Goal: Task Accomplishment & Management: Manage account settings

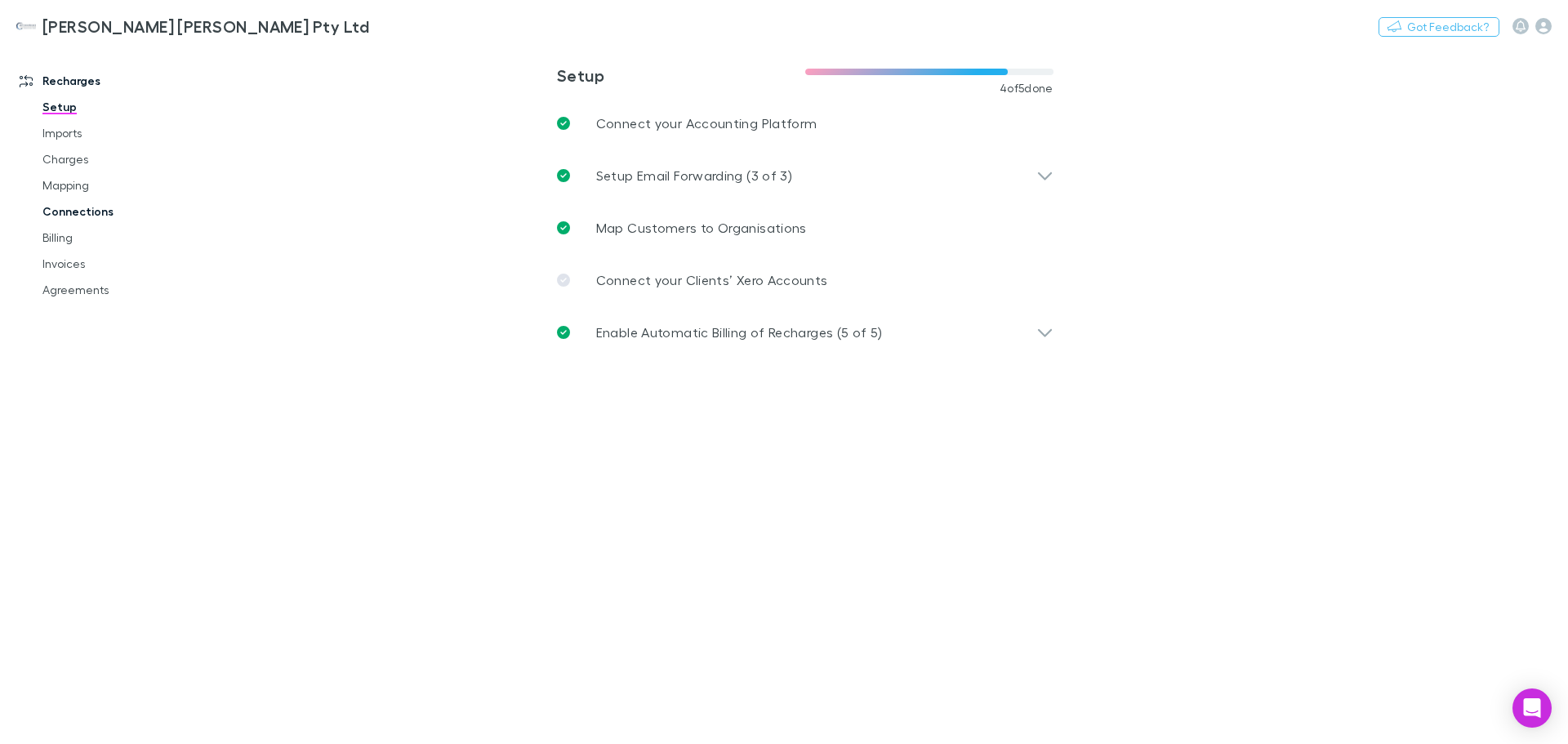
click at [74, 205] on link "Connections" at bounding box center [123, 211] width 194 height 26
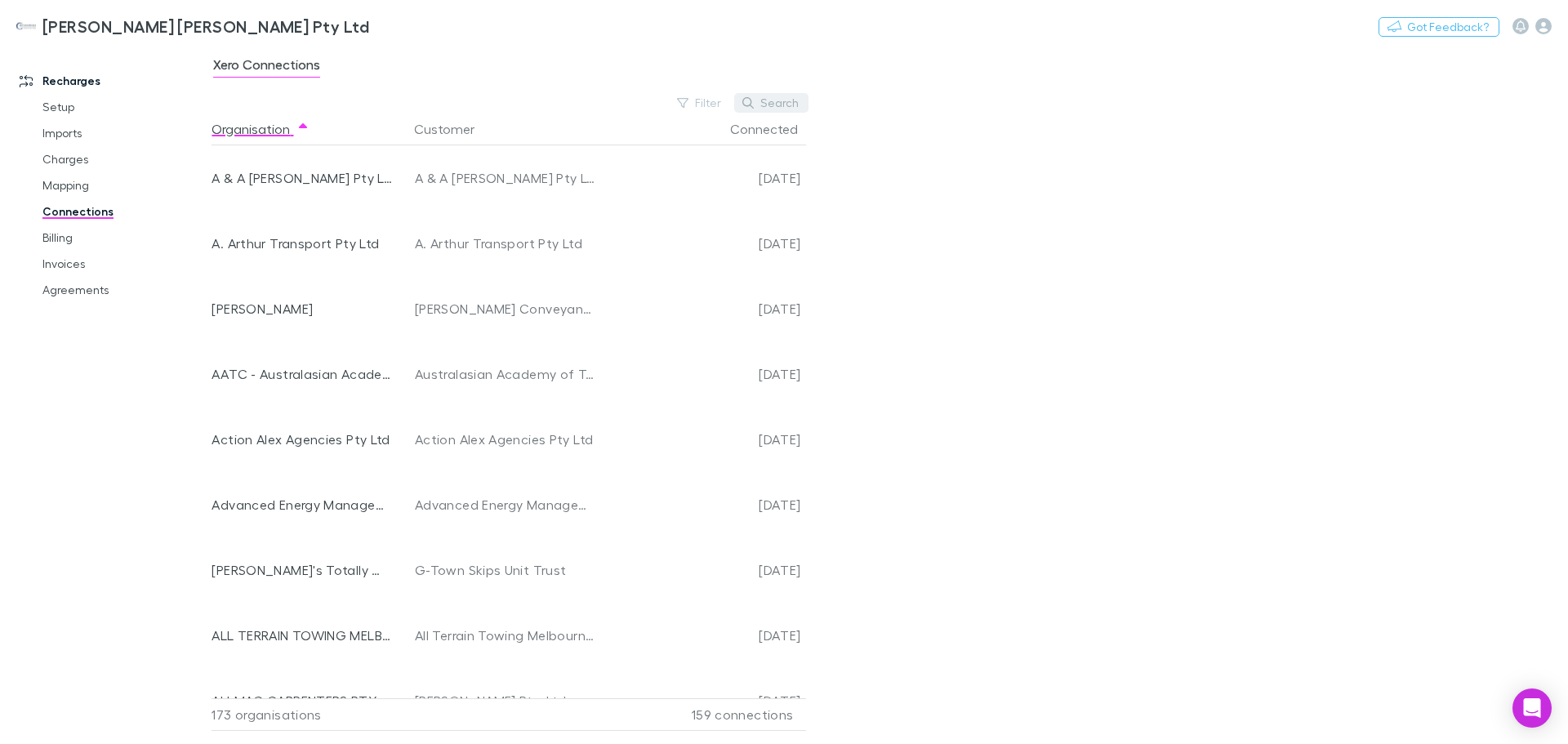
click at [767, 102] on button "Search" at bounding box center [771, 102] width 74 height 20
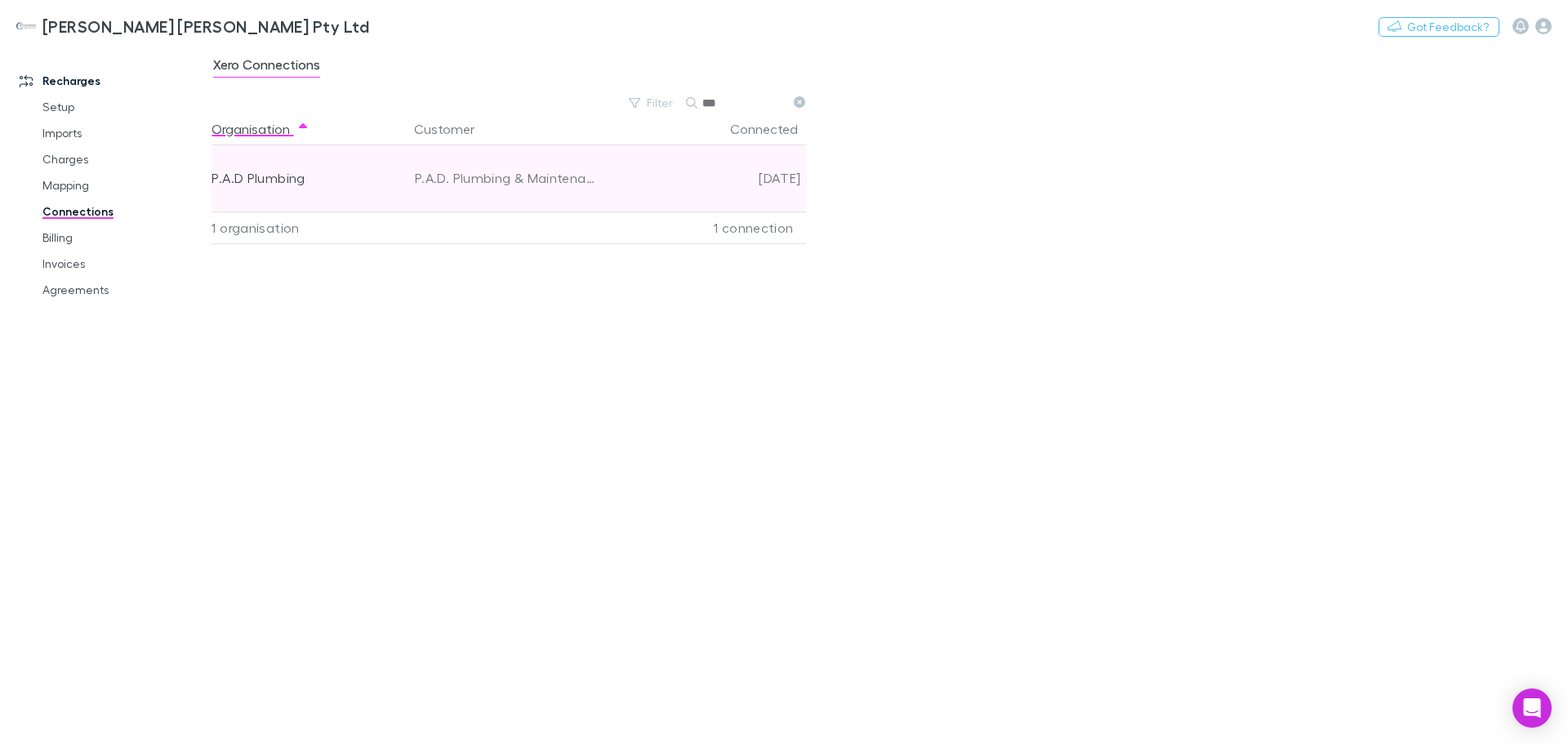
type input "***"
click at [327, 177] on div "P.A.D Plumbing" at bounding box center [302, 178] width 180 height 65
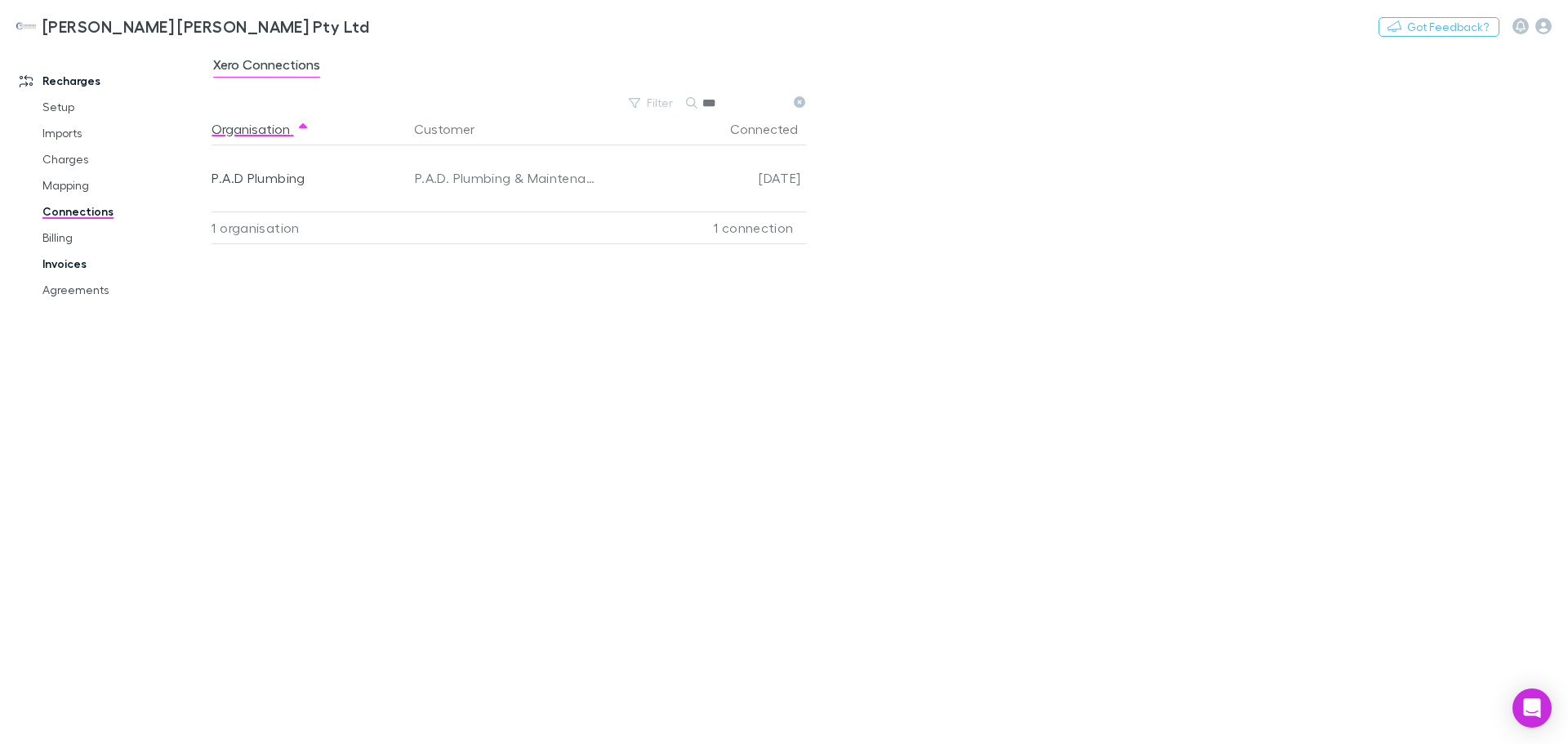
click at [66, 264] on link "Invoices" at bounding box center [123, 264] width 194 height 26
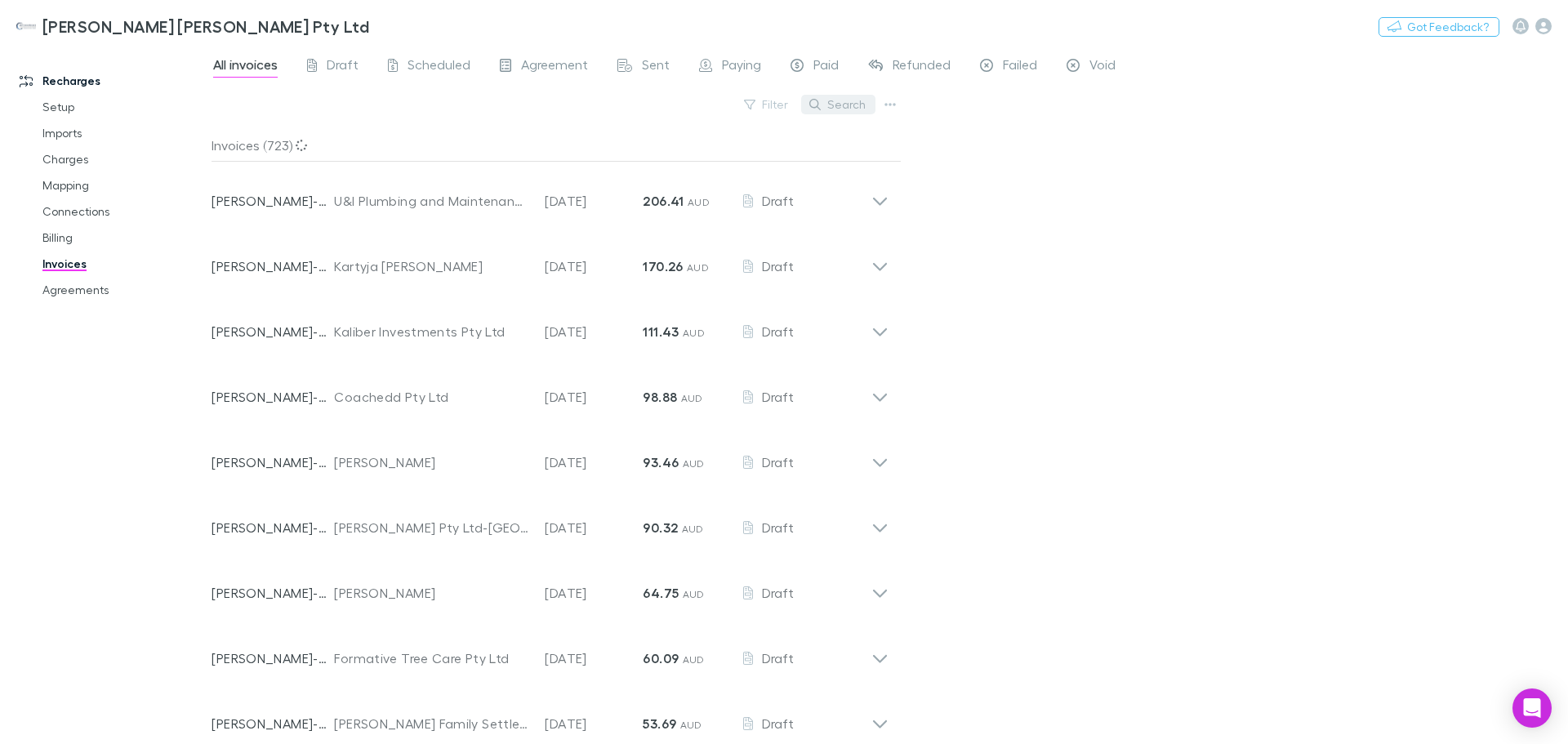
click at [844, 105] on button "Search" at bounding box center [838, 104] width 74 height 20
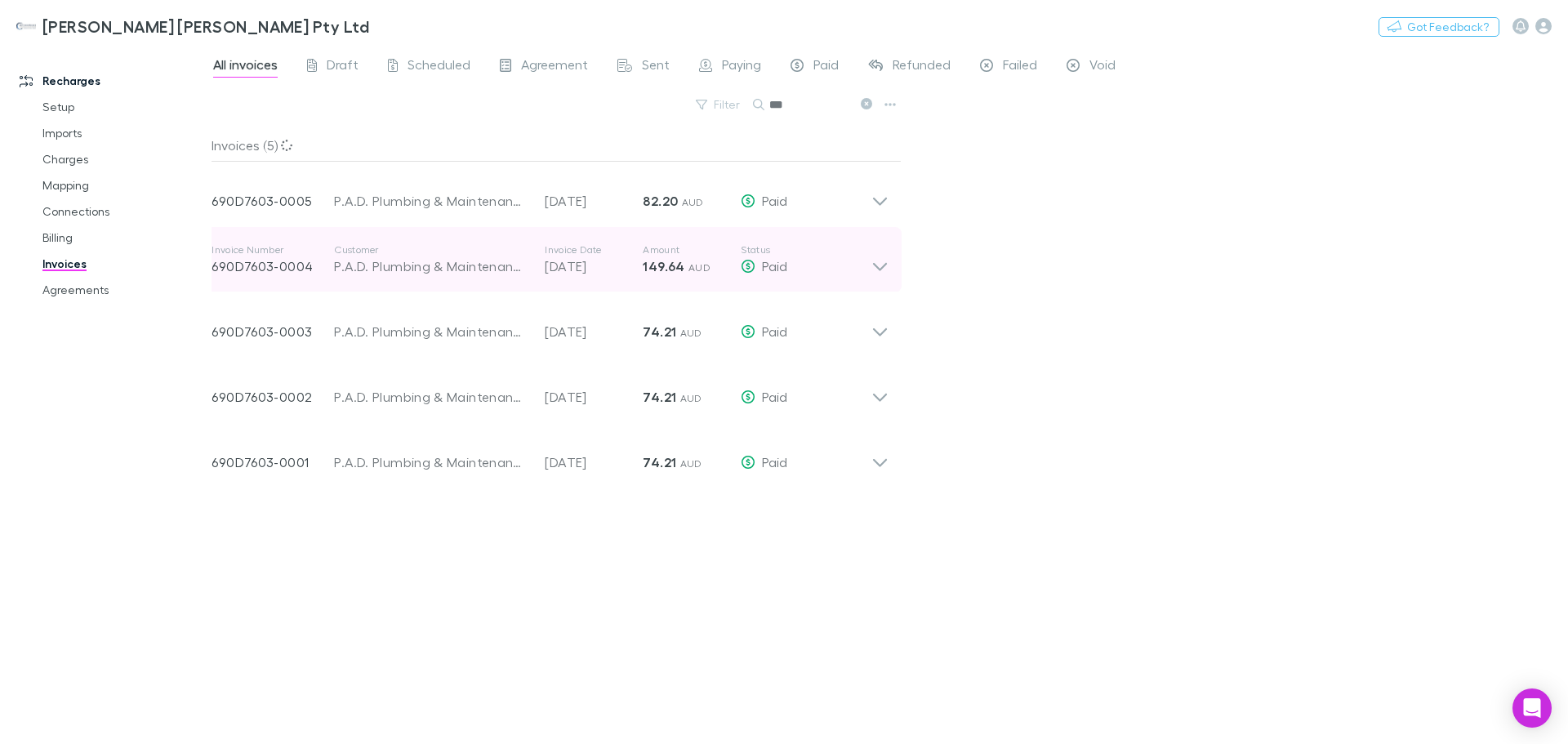
type input "***"
click at [885, 204] on icon at bounding box center [880, 194] width 17 height 32
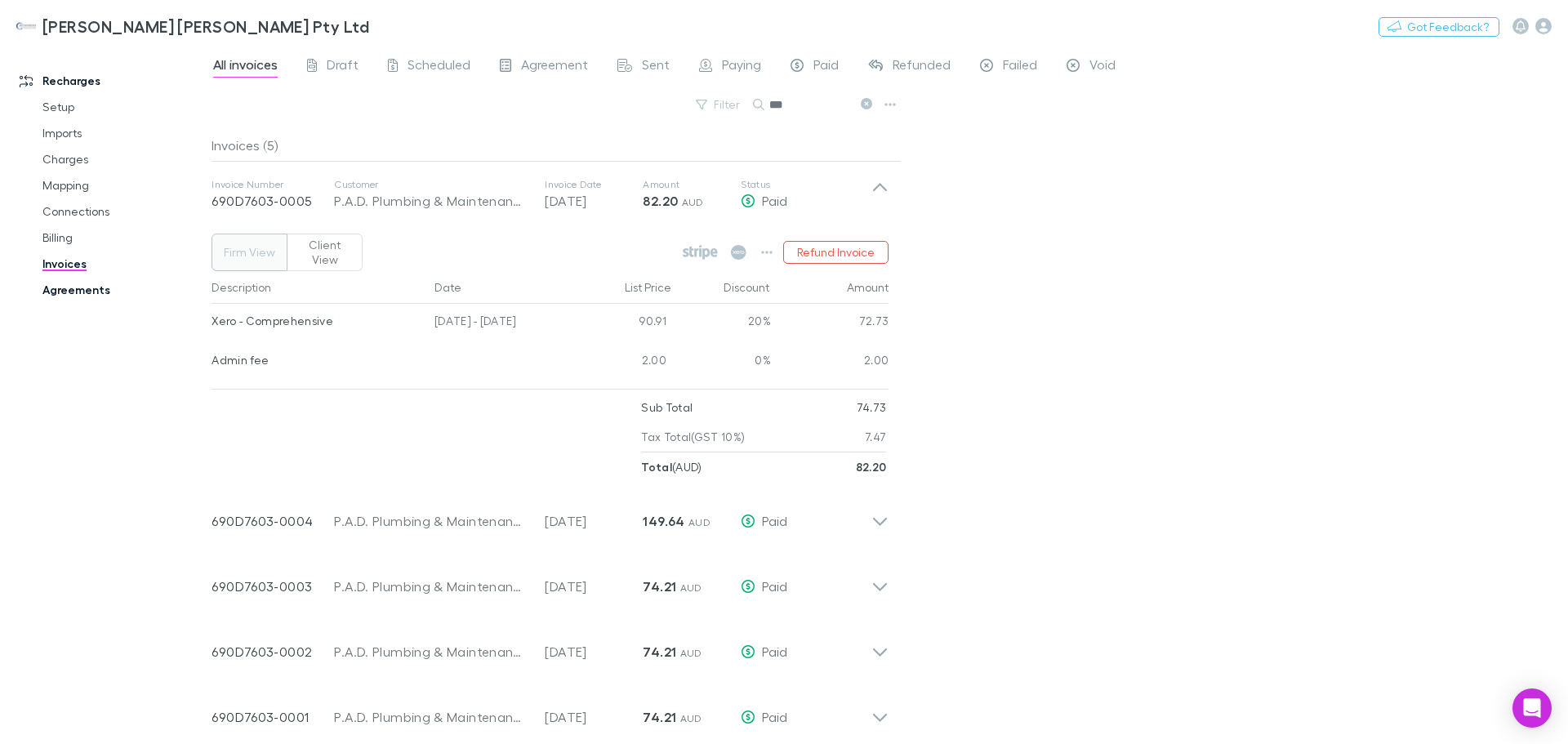
click at [89, 288] on link "Agreements" at bounding box center [123, 289] width 194 height 26
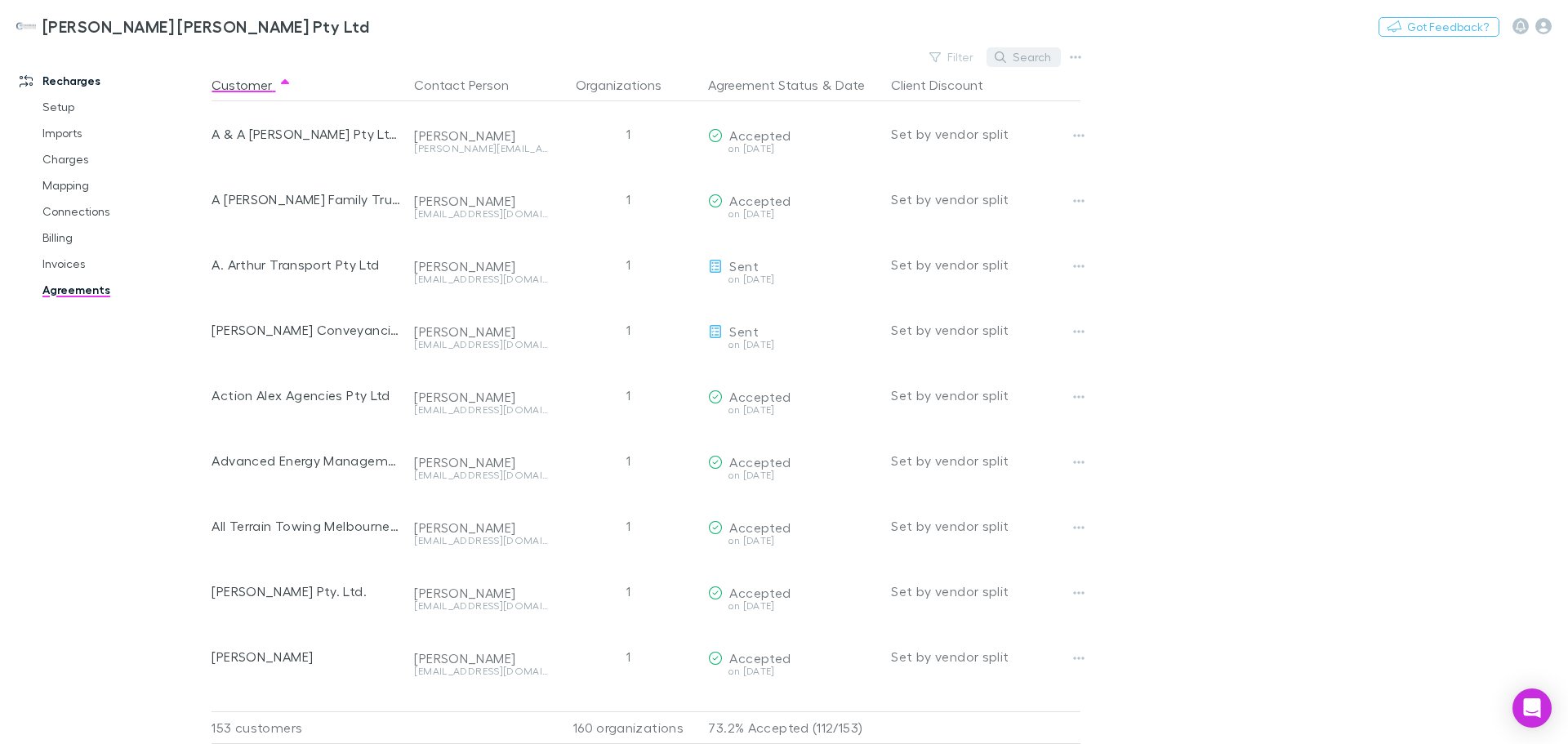
click at [1037, 56] on button "Search" at bounding box center [1023, 57] width 74 height 20
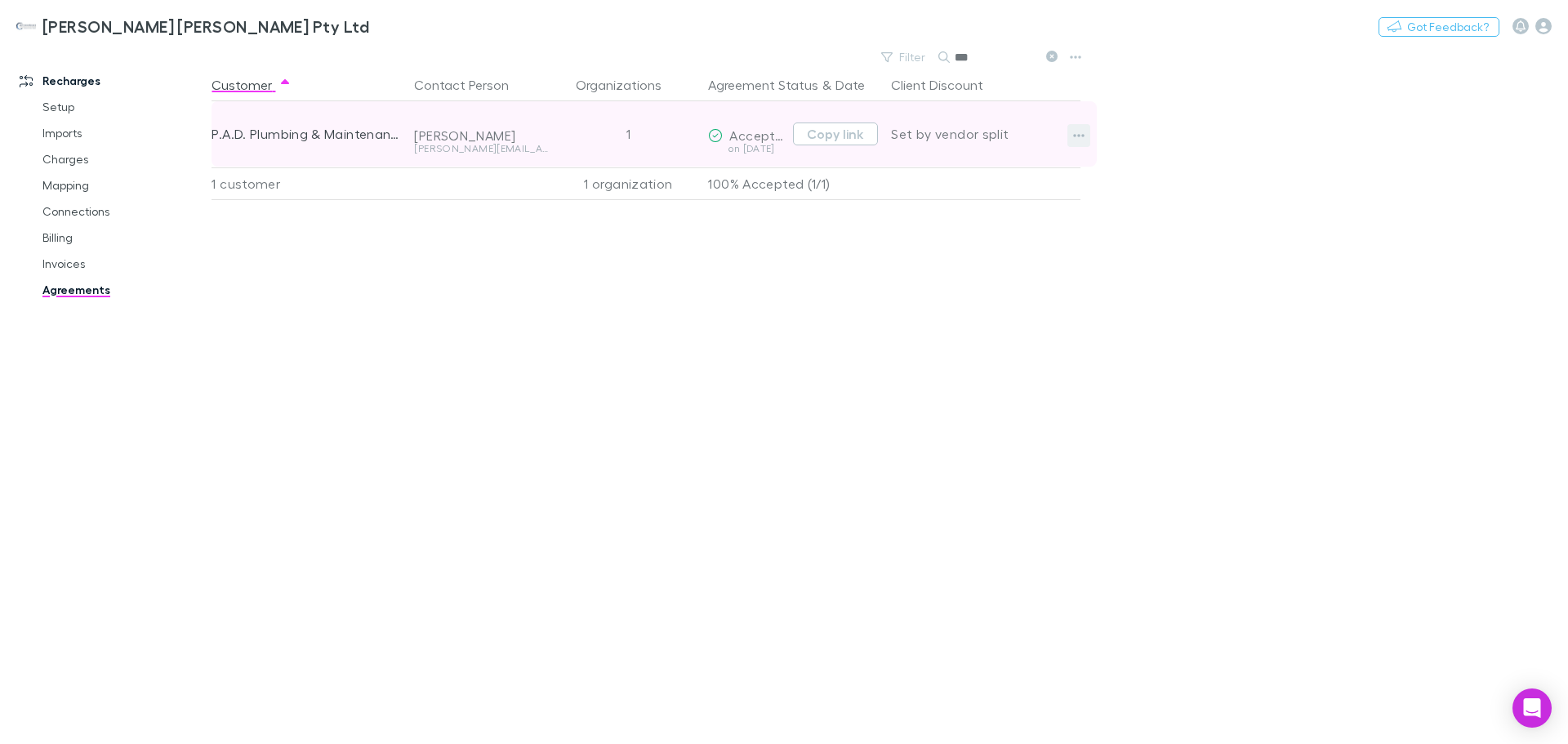
type input "***"
click at [1075, 138] on icon "button" at bounding box center [1078, 135] width 11 height 13
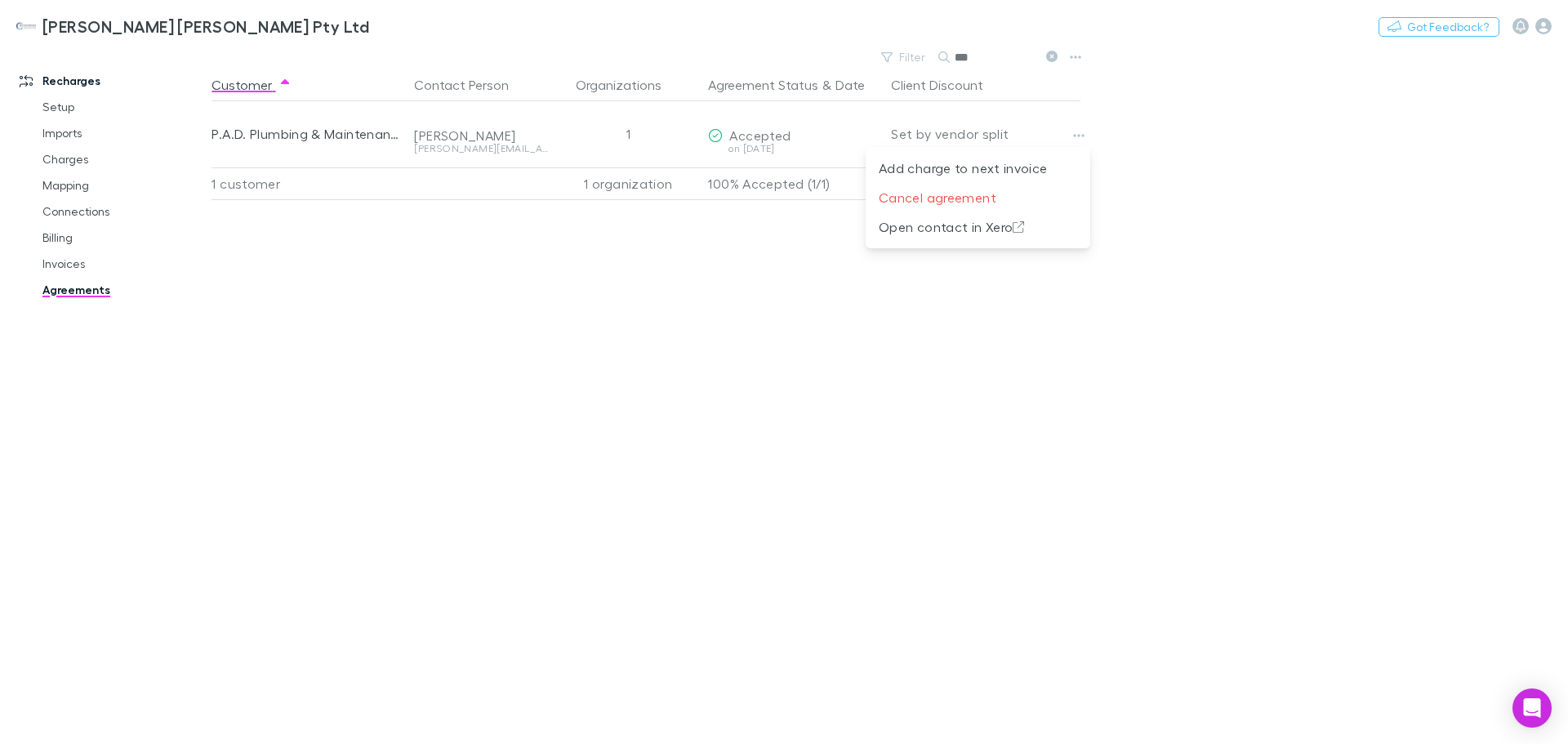
click at [763, 143] on div at bounding box center [784, 372] width 1568 height 744
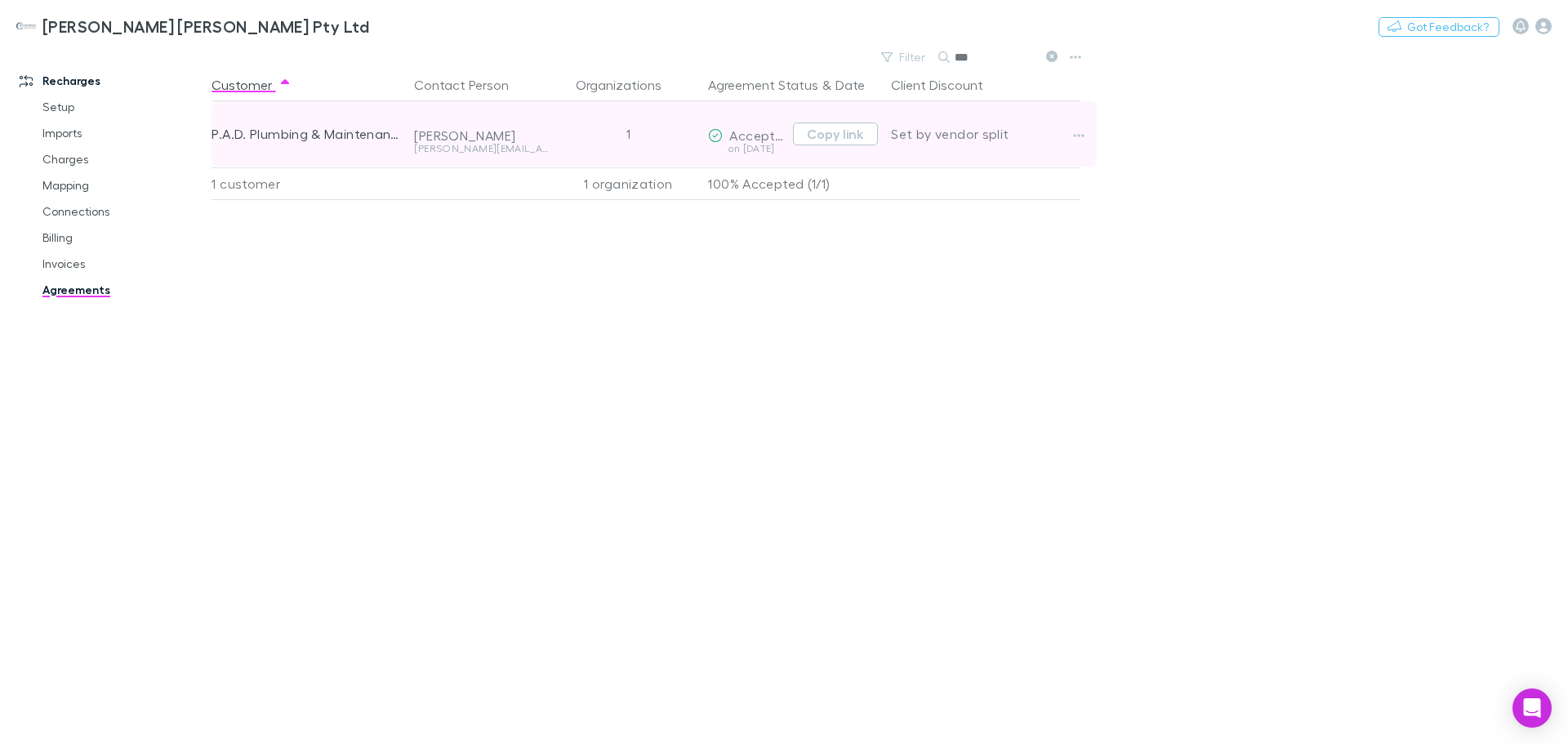
click at [475, 147] on div "[PERSON_NAME][EMAIL_ADDRESS][DOMAIN_NAME]" at bounding box center [481, 149] width 134 height 10
click at [287, 136] on div "P.A.D. Plumbing & Maintenance Pty Ltd" at bounding box center [306, 133] width 190 height 65
click at [920, 130] on div "Set by vendor split" at bounding box center [985, 133] width 190 height 65
click at [1078, 133] on icon "button" at bounding box center [1078, 135] width 11 height 13
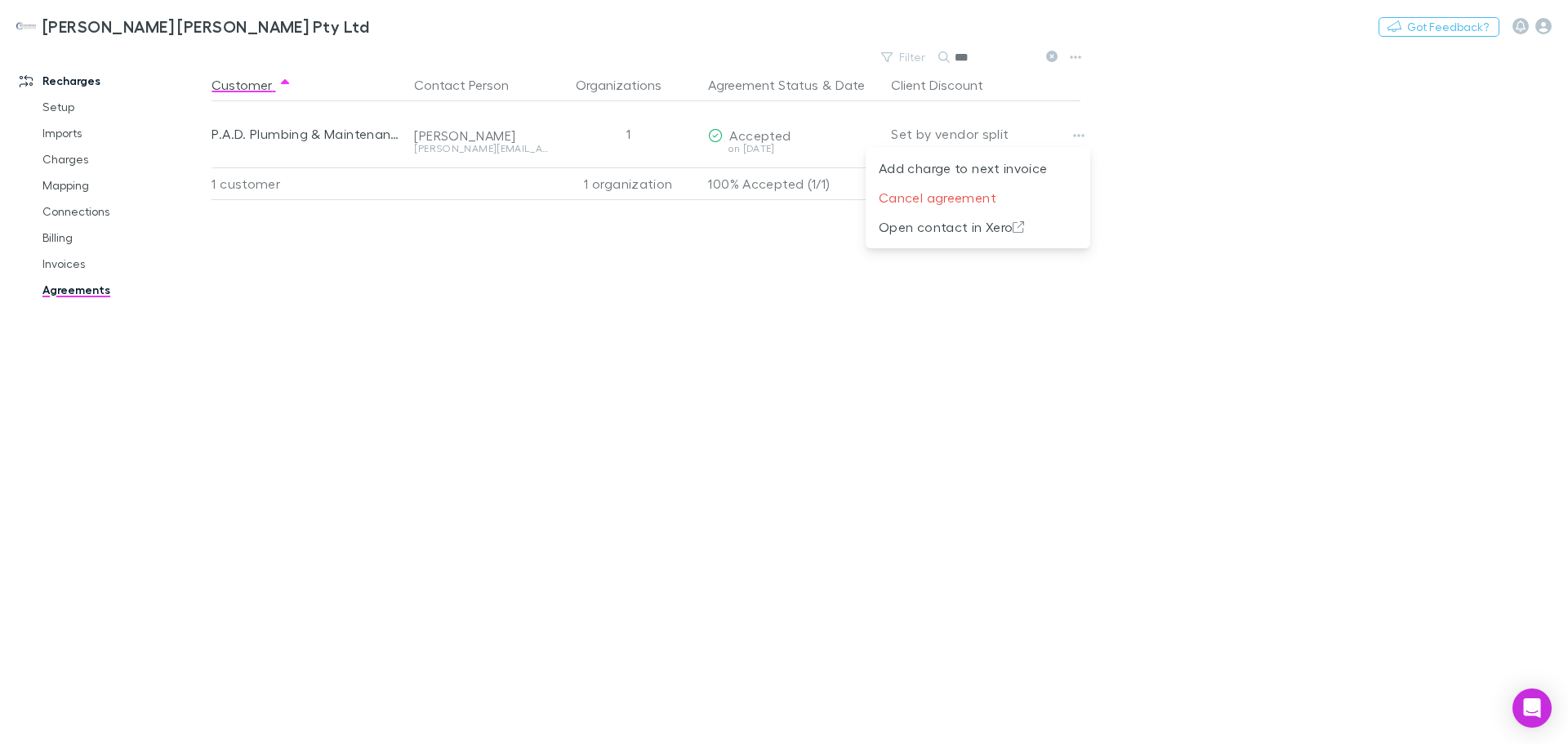
click at [67, 236] on div at bounding box center [784, 372] width 1568 height 744
click at [53, 237] on link "Billing" at bounding box center [123, 237] width 194 height 26
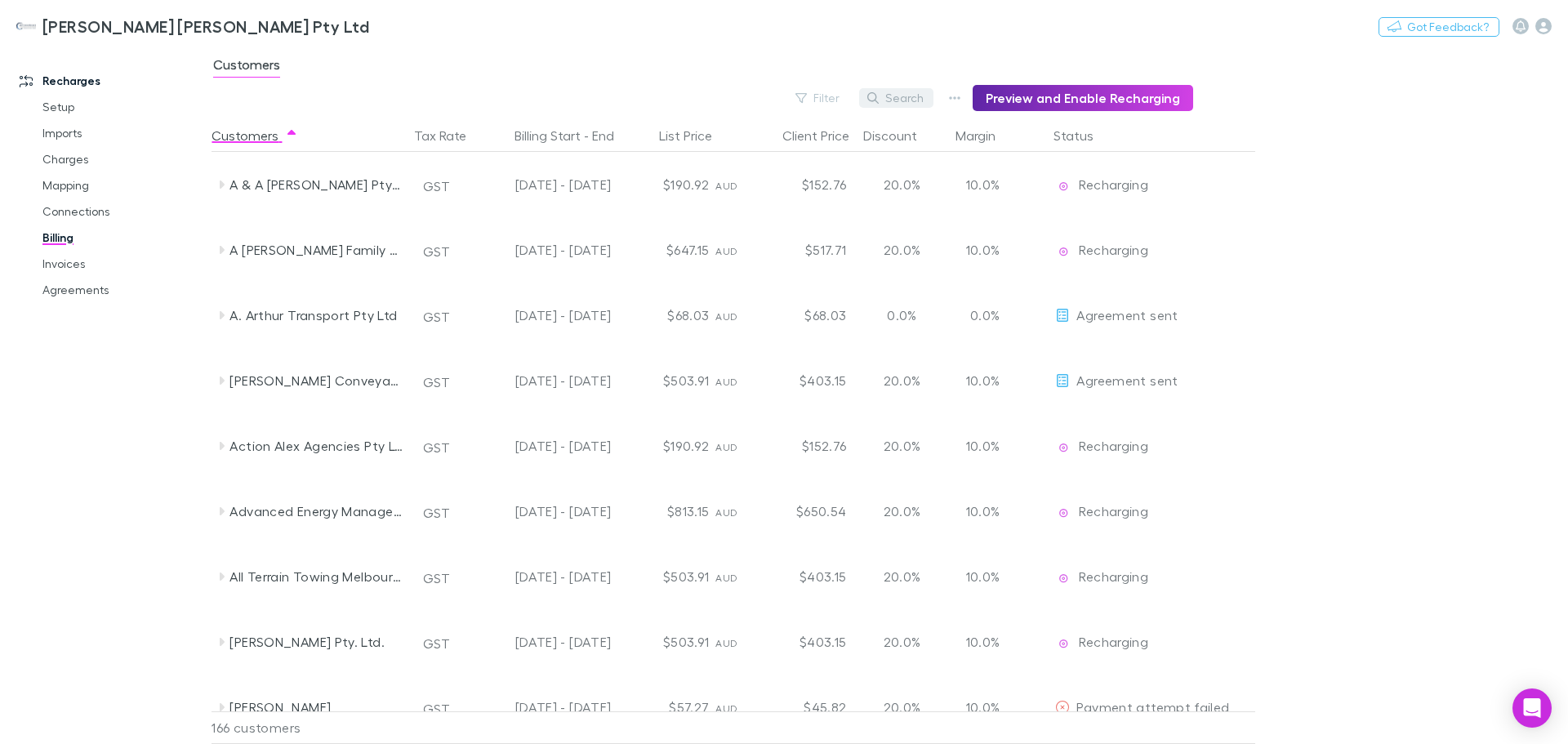
click at [892, 98] on button "Search" at bounding box center [896, 98] width 74 height 20
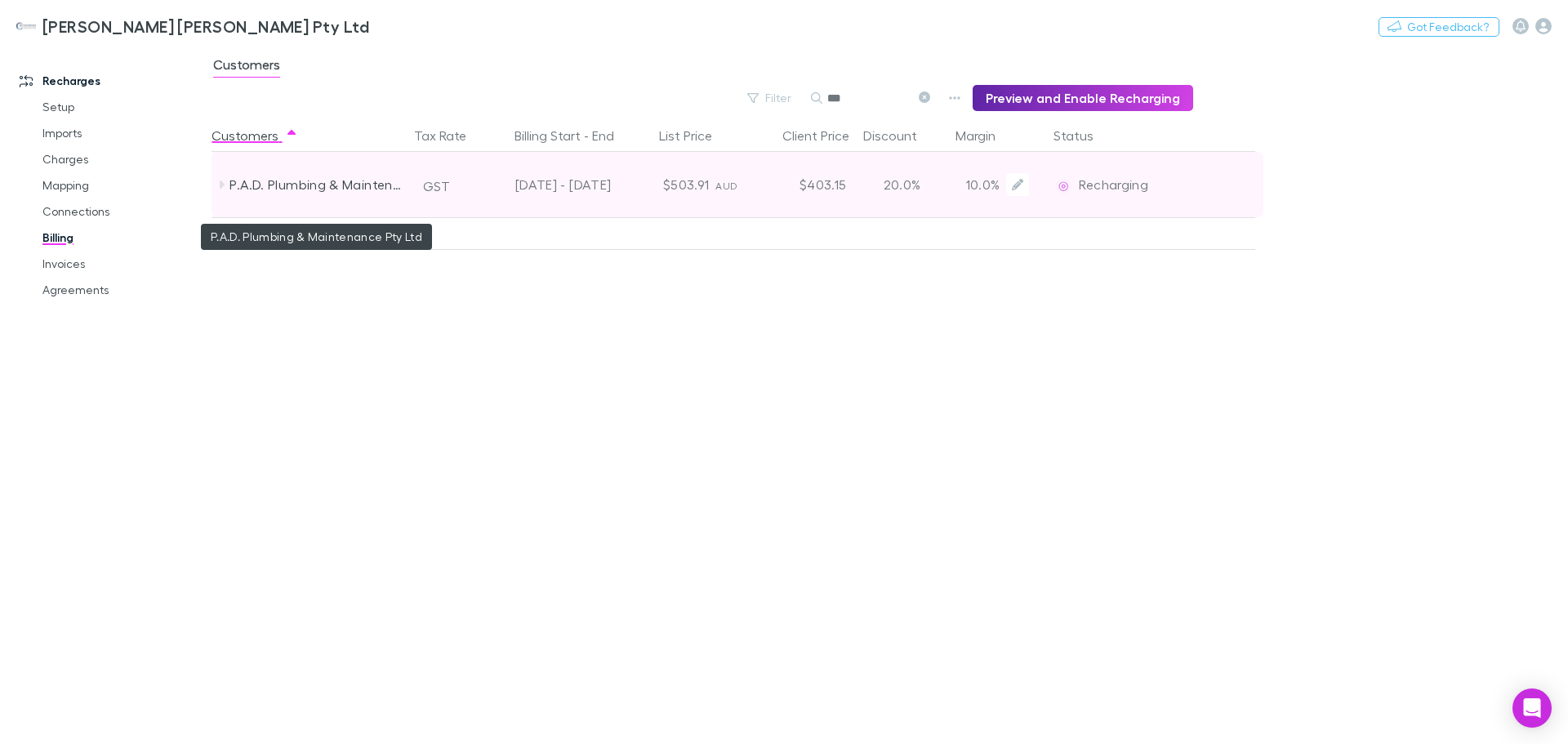
type input "***"
click at [323, 182] on div "P.A.D. Plumbing & Maintenance Pty Ltd" at bounding box center [316, 185] width 174 height 65
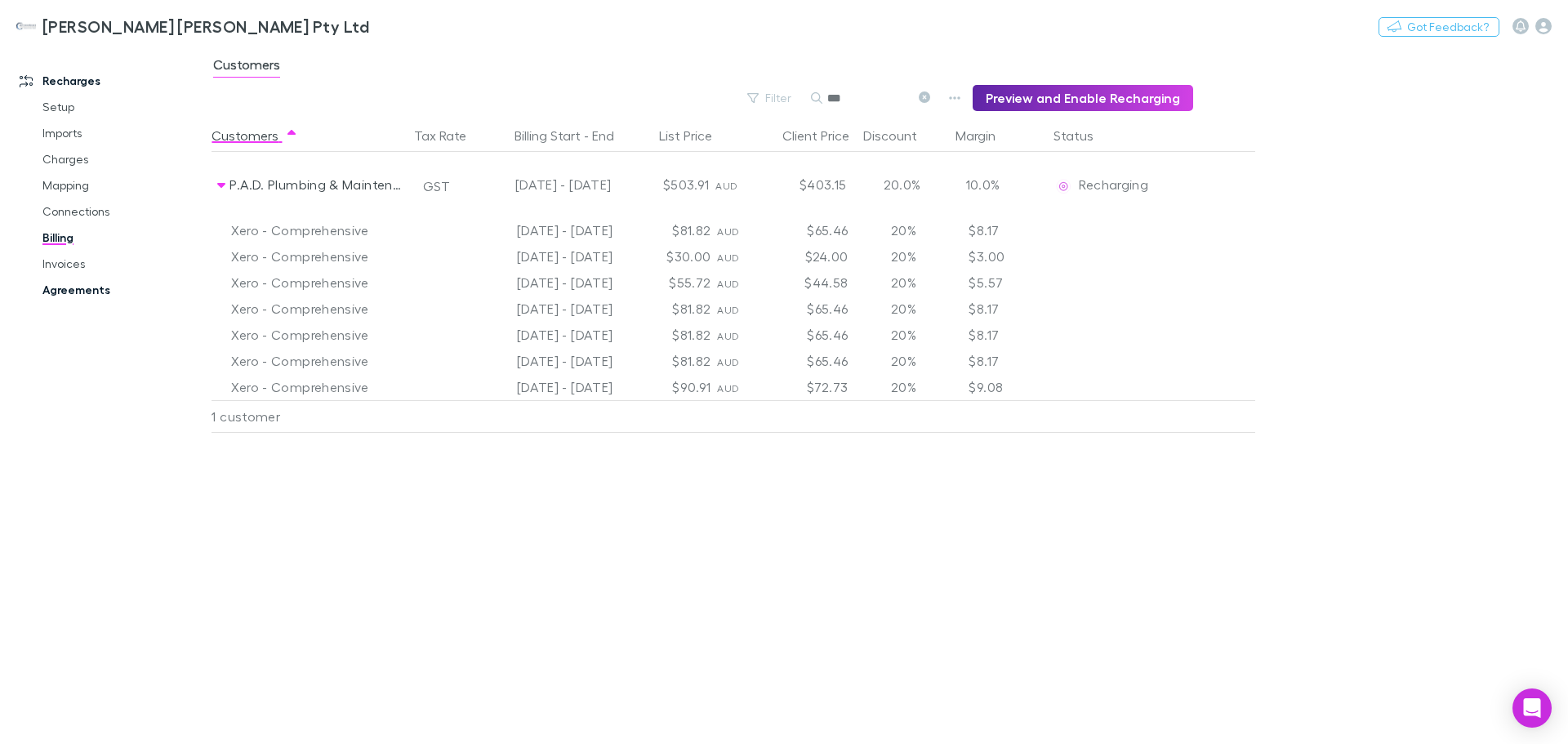
click at [71, 291] on link "Agreements" at bounding box center [123, 289] width 194 height 26
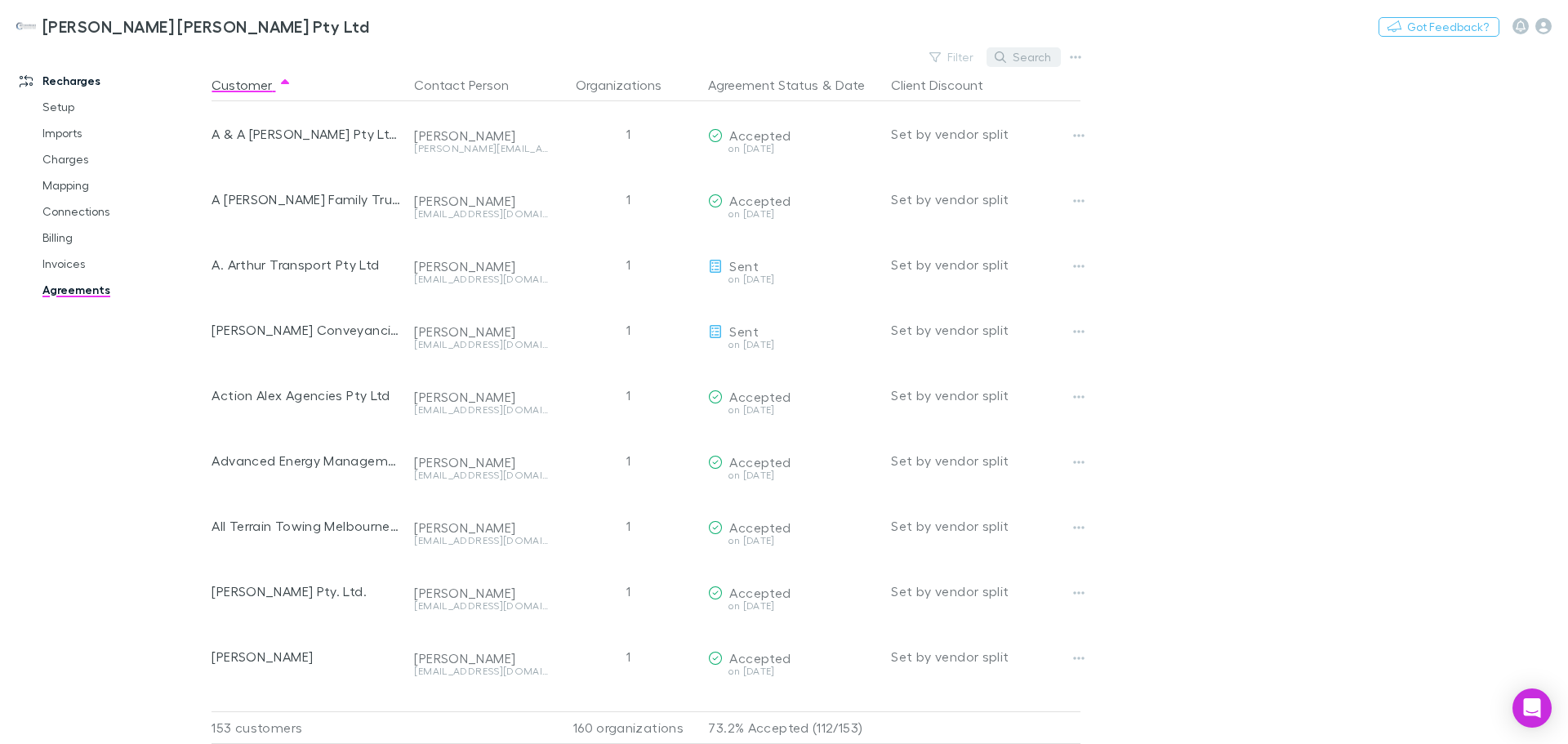
click at [1017, 60] on button "Search" at bounding box center [1023, 57] width 74 height 20
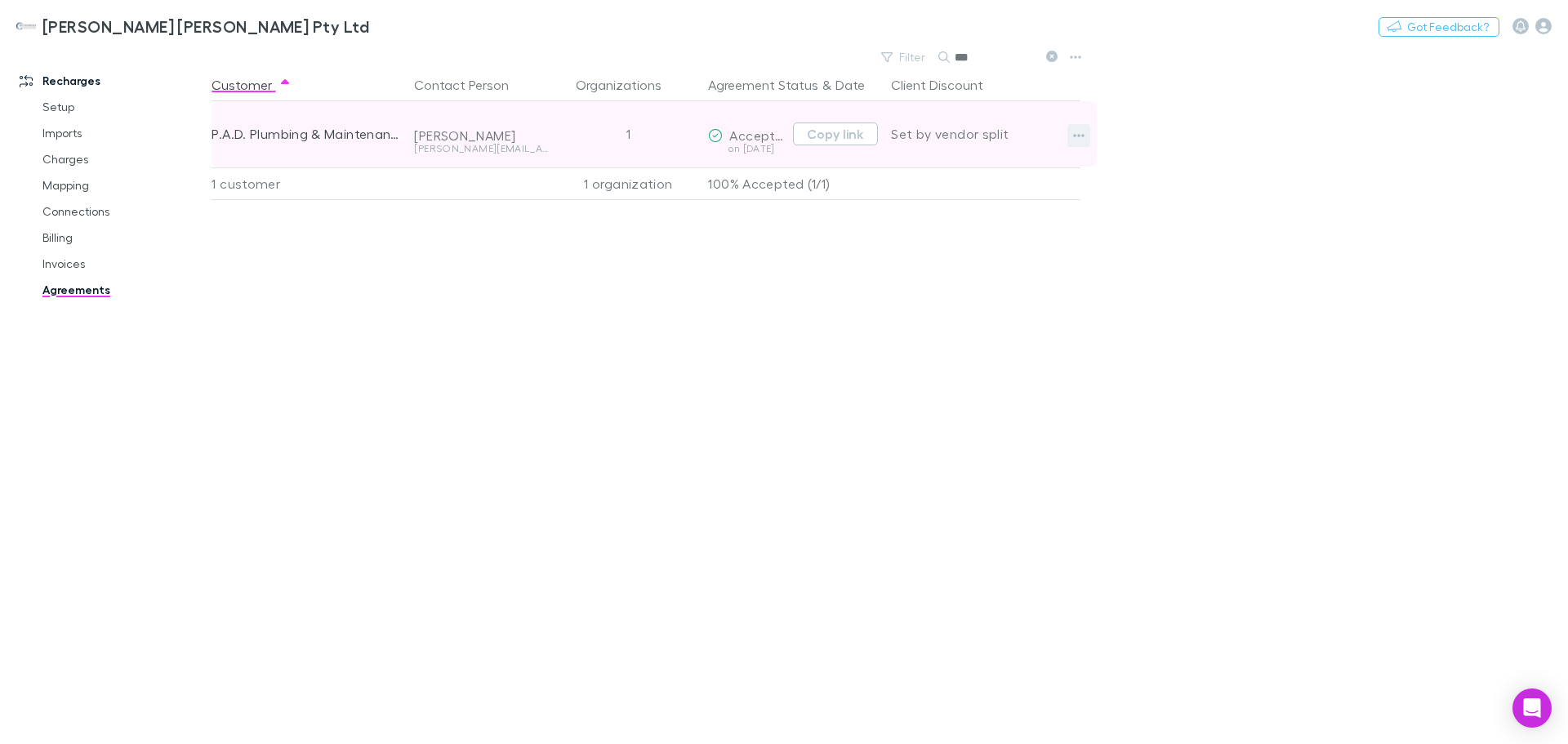
type input "***"
click at [1075, 138] on icon "button" at bounding box center [1078, 135] width 11 height 13
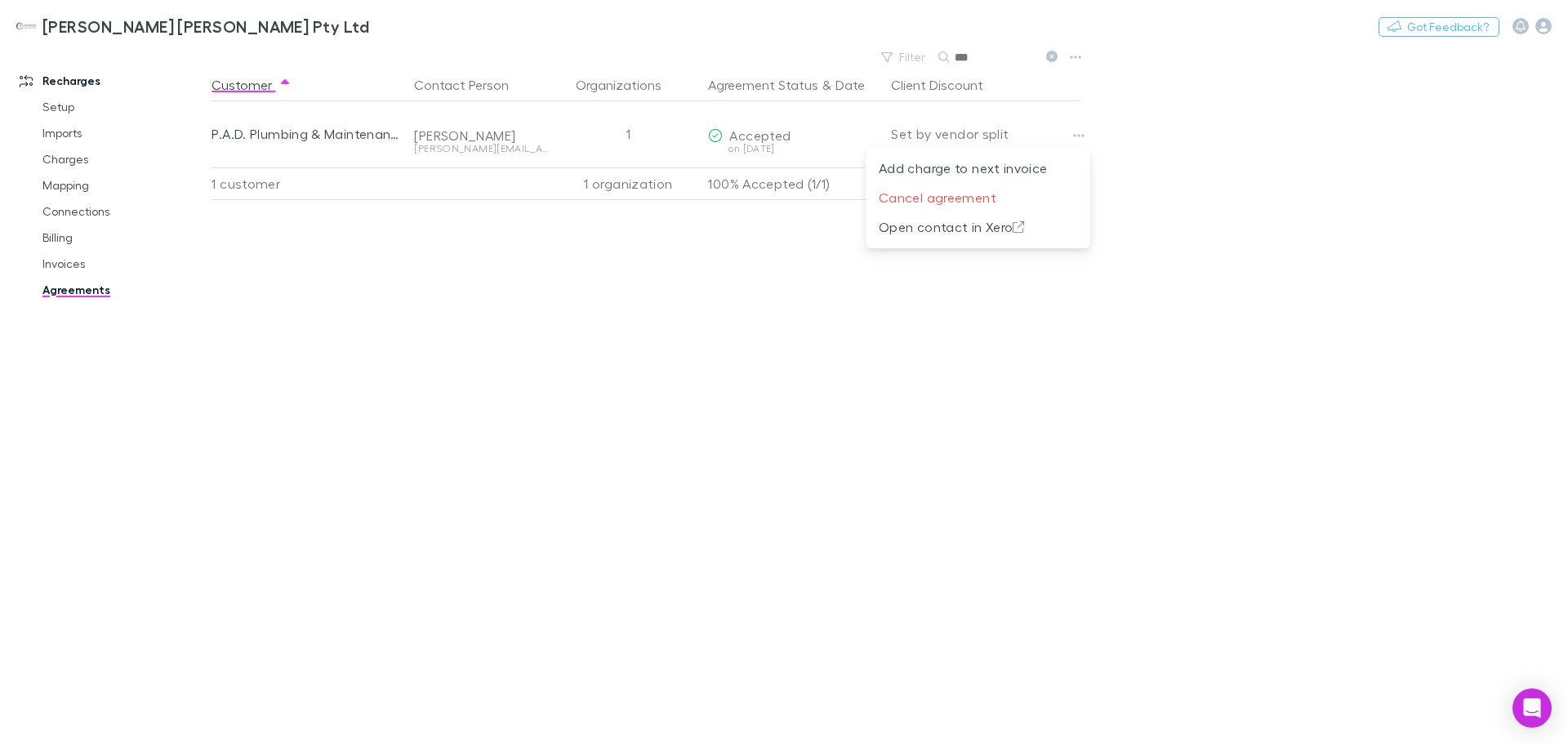
click at [366, 122] on div at bounding box center [784, 372] width 1568 height 744
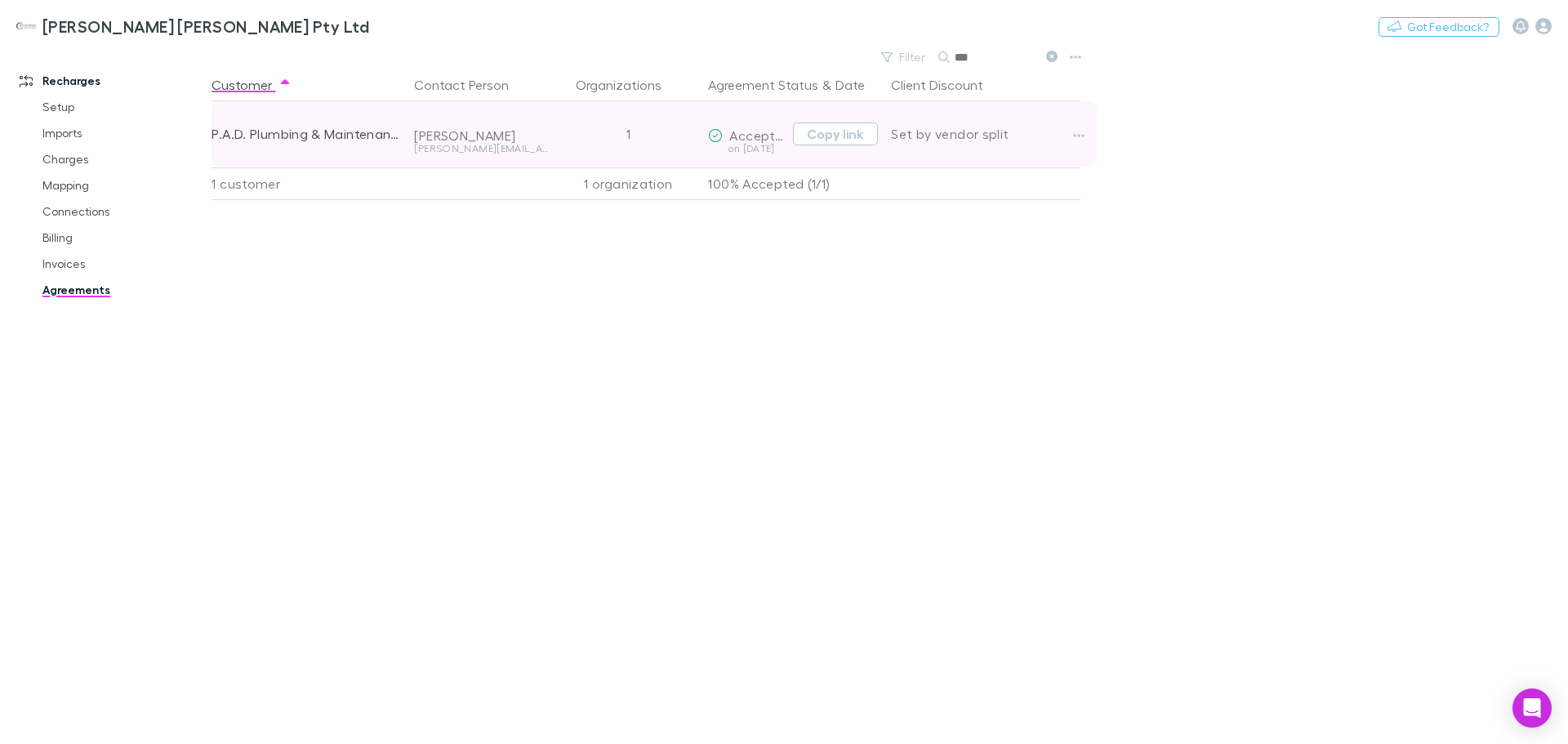
click at [417, 146] on div "[PERSON_NAME][EMAIL_ADDRESS][DOMAIN_NAME]" at bounding box center [481, 149] width 134 height 10
click at [852, 132] on button "Copy link" at bounding box center [835, 133] width 85 height 23
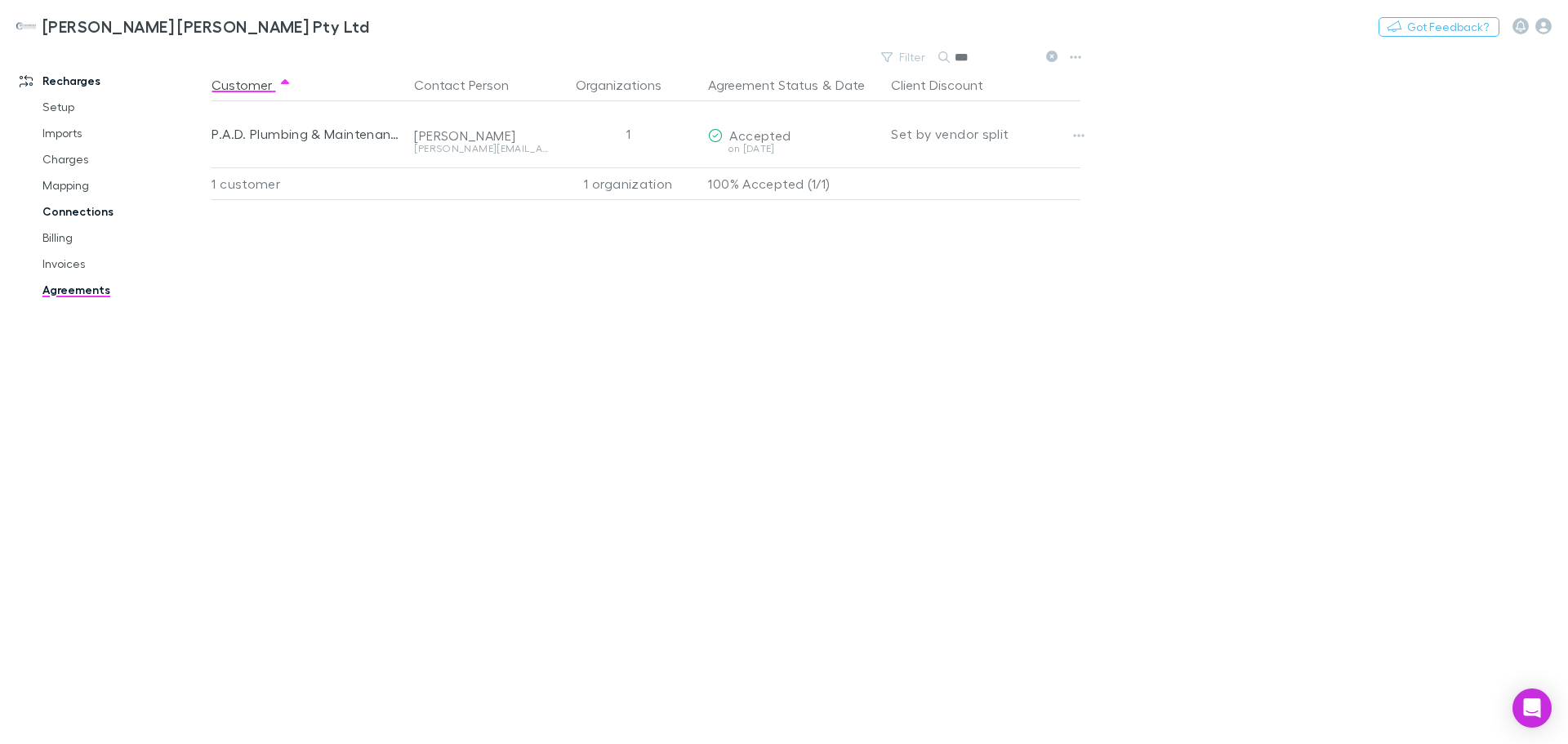
click at [81, 214] on link "Connections" at bounding box center [123, 211] width 194 height 26
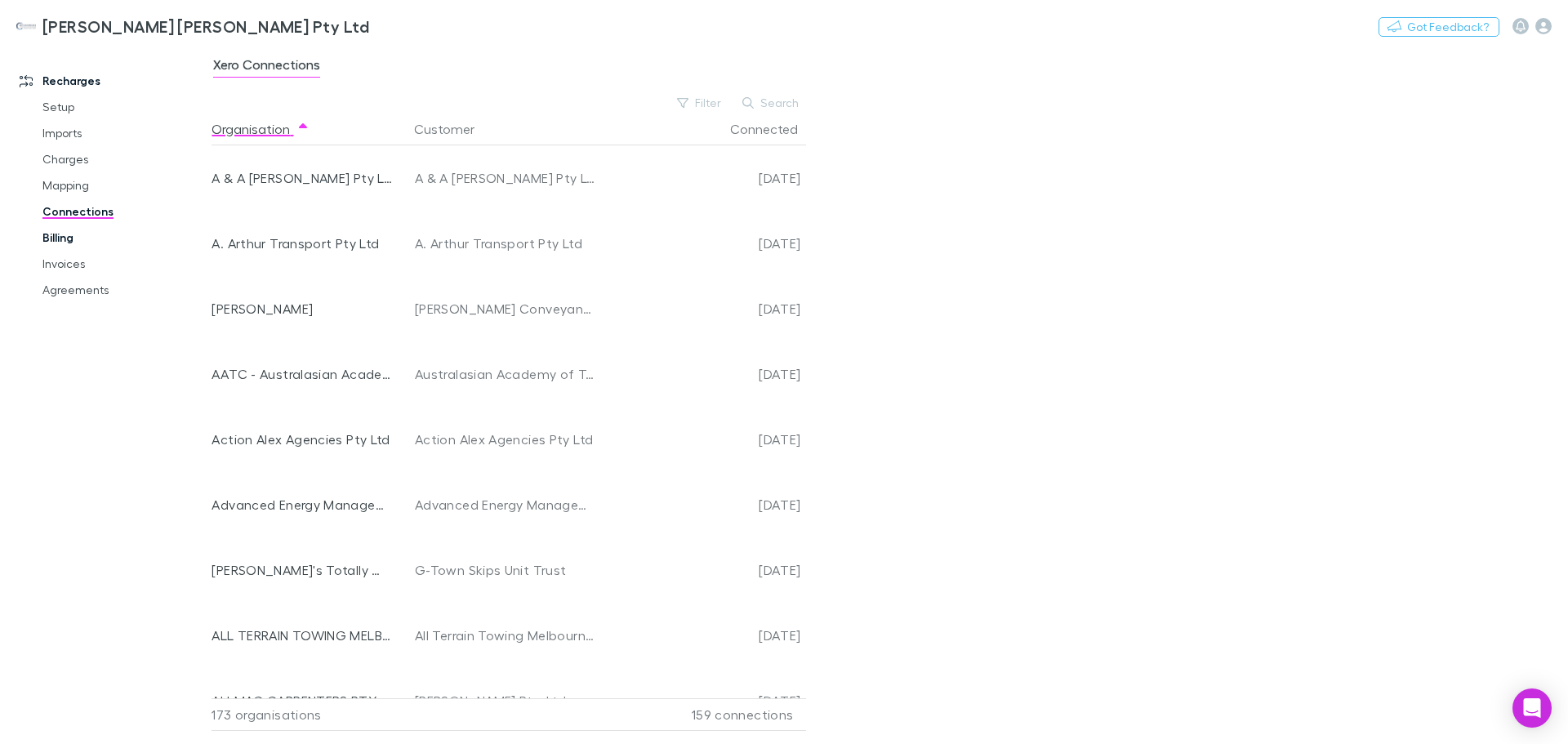
click at [64, 237] on link "Billing" at bounding box center [123, 237] width 194 height 26
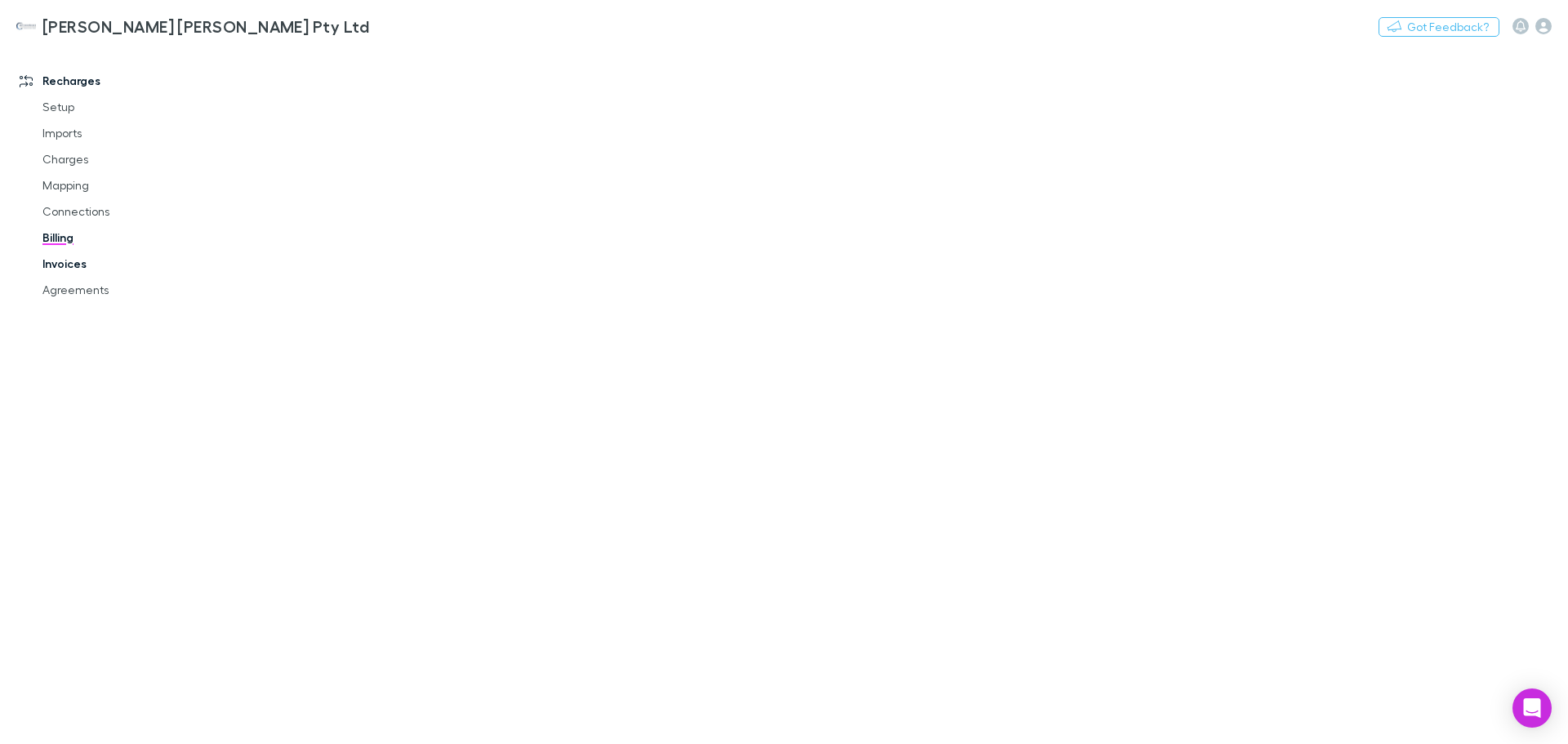
click at [70, 270] on link "Invoices" at bounding box center [123, 264] width 194 height 26
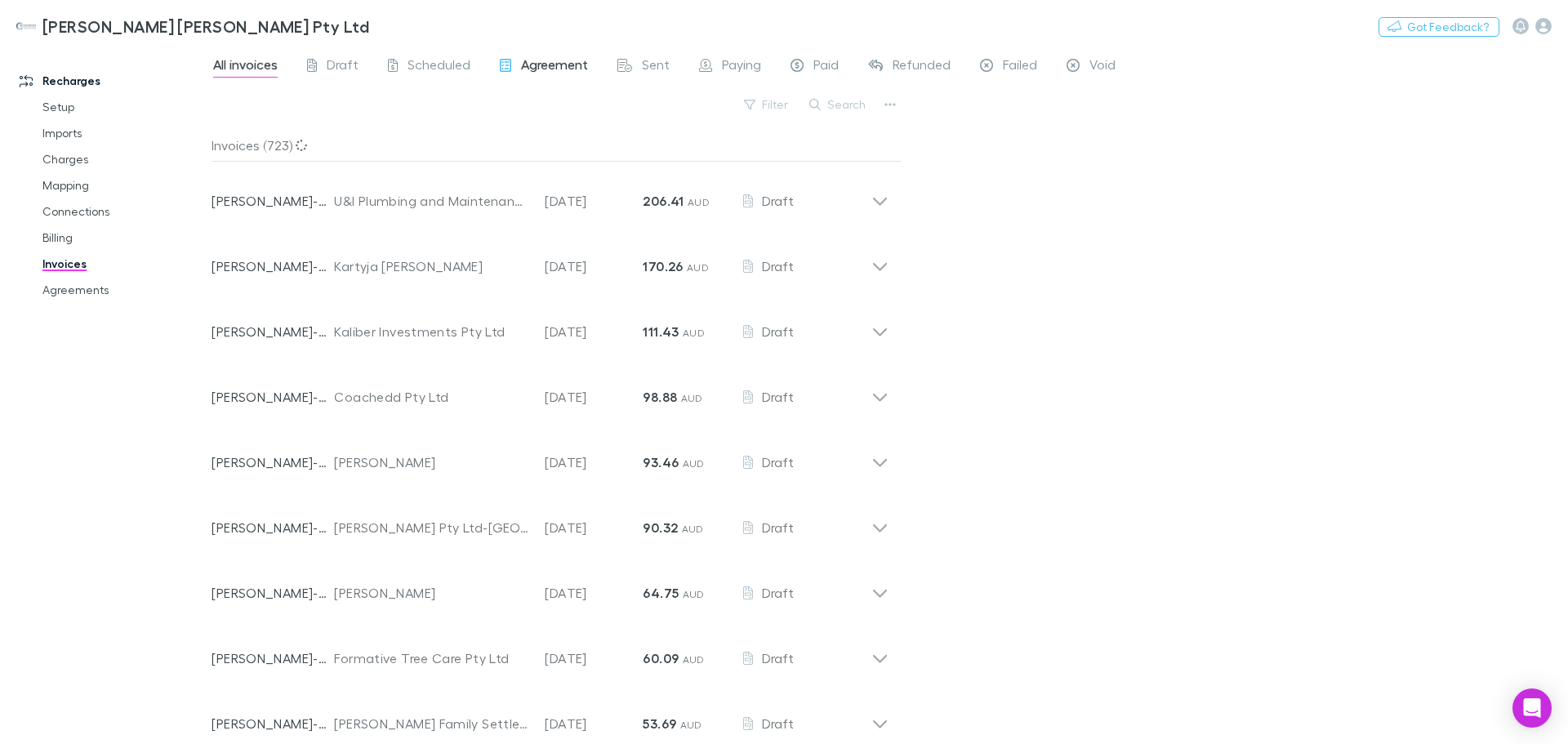
click at [527, 69] on span "Agreement" at bounding box center [554, 66] width 67 height 21
click at [71, 211] on link "Connections" at bounding box center [123, 211] width 194 height 26
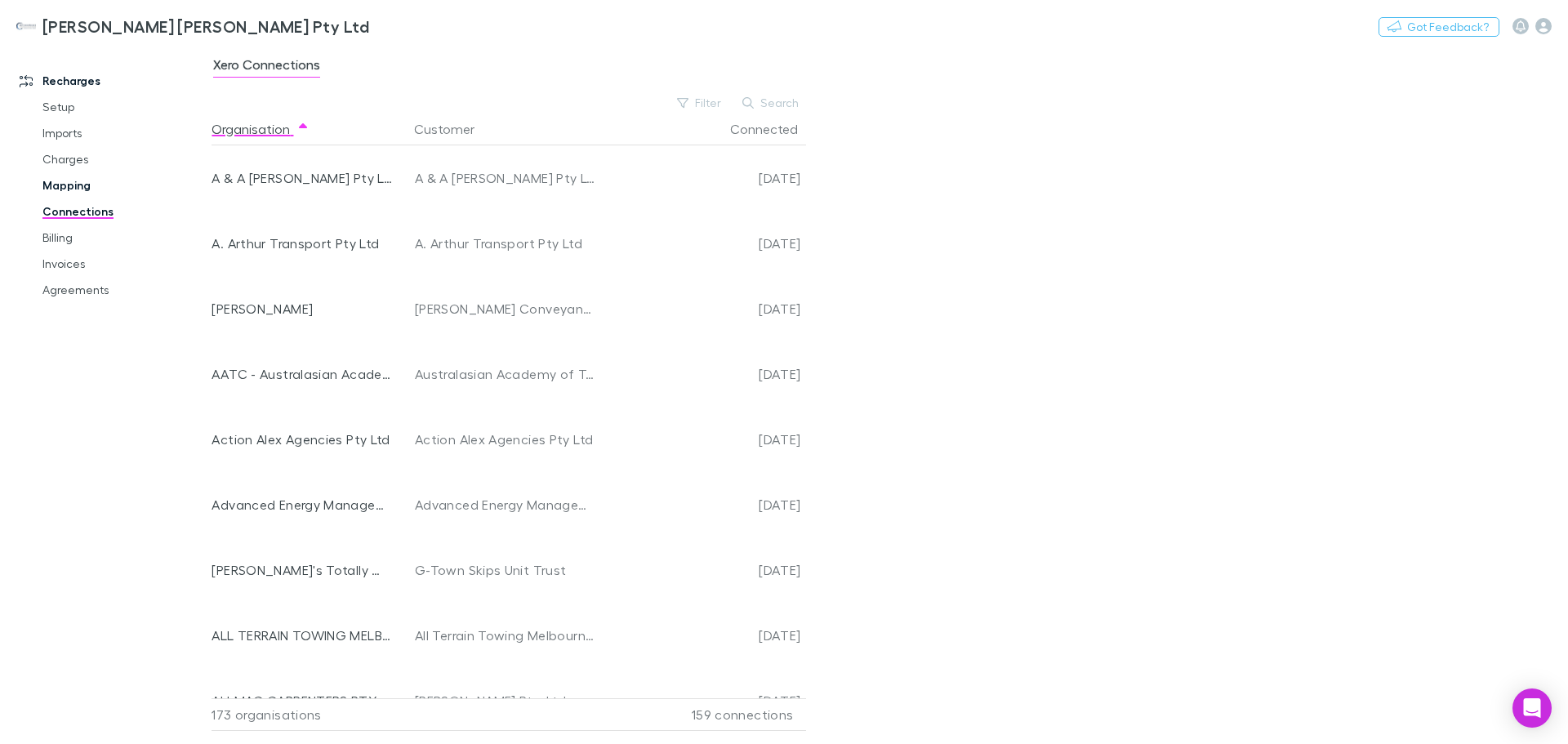
click at [73, 187] on link "Mapping" at bounding box center [123, 185] width 194 height 26
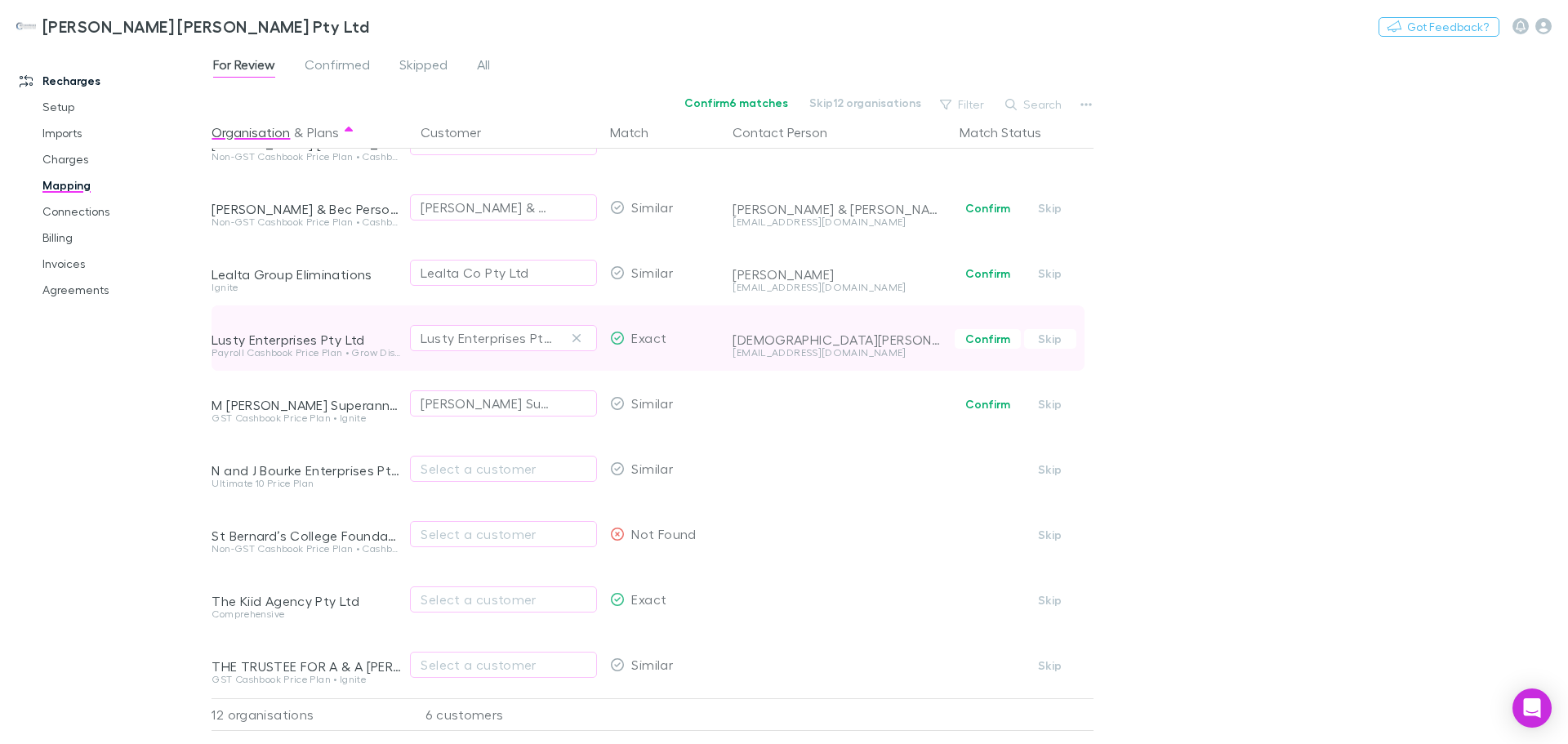
scroll to position [247, 0]
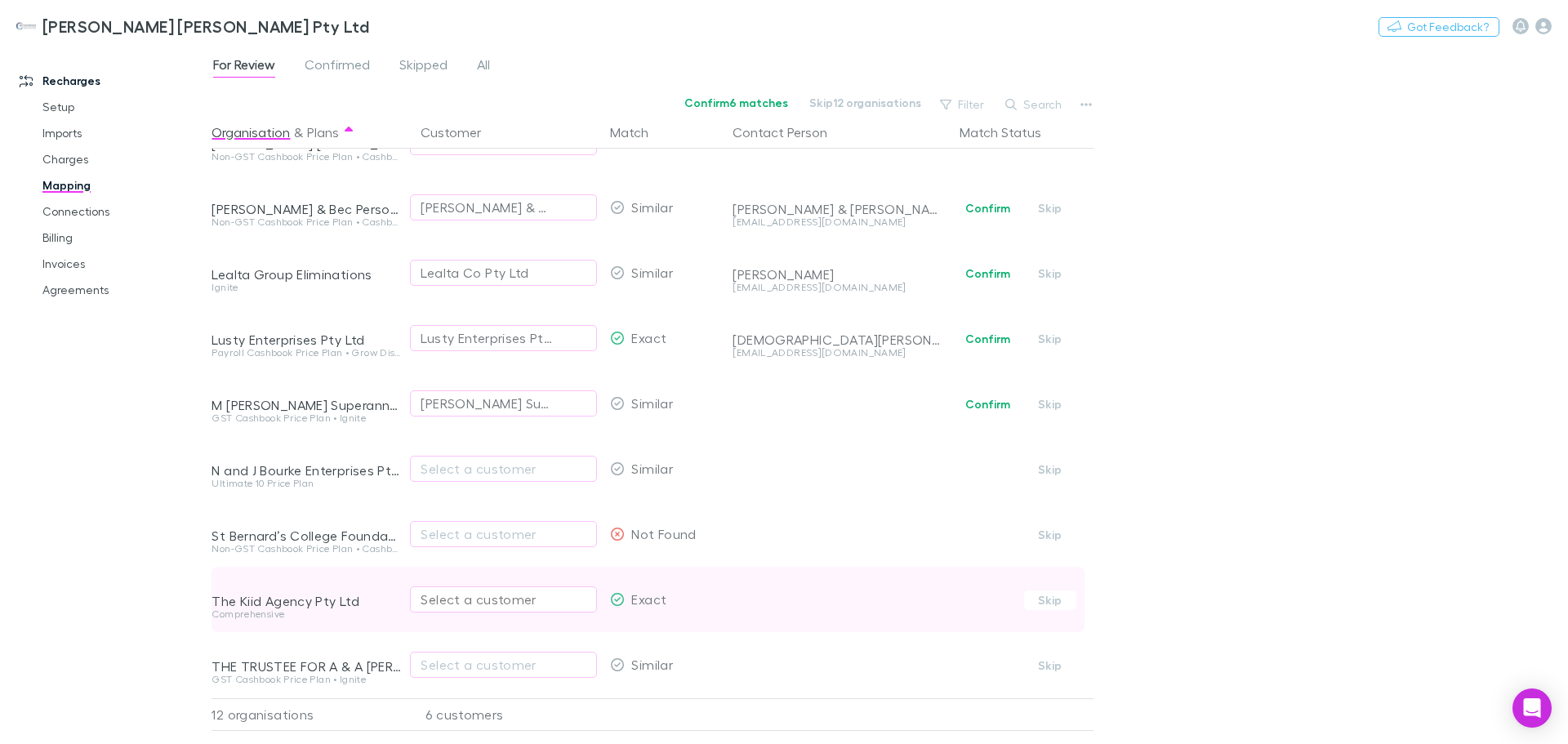
click at [500, 589] on div "Select a customer" at bounding box center [503, 599] width 166 height 20
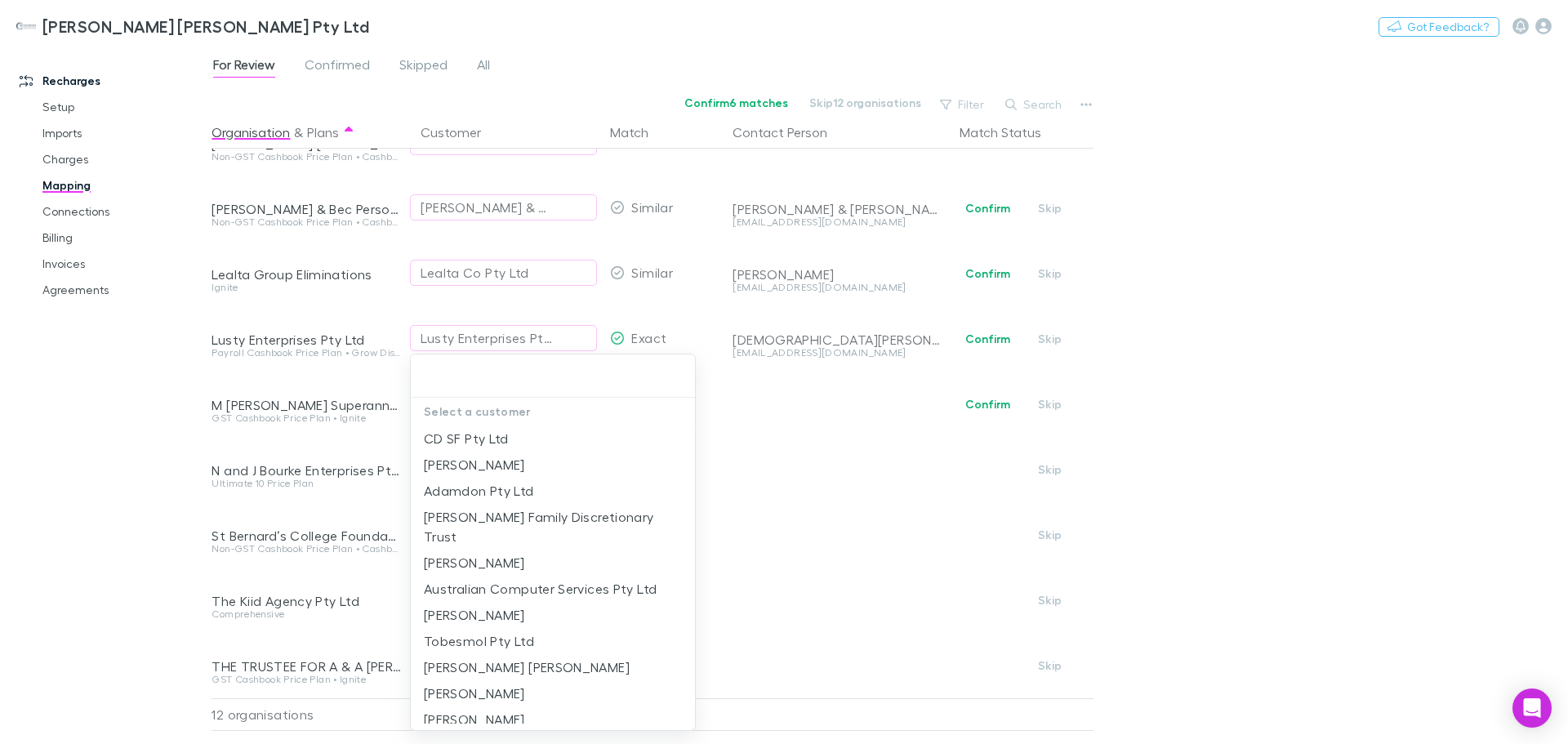
click at [1327, 434] on div at bounding box center [784, 372] width 1568 height 744
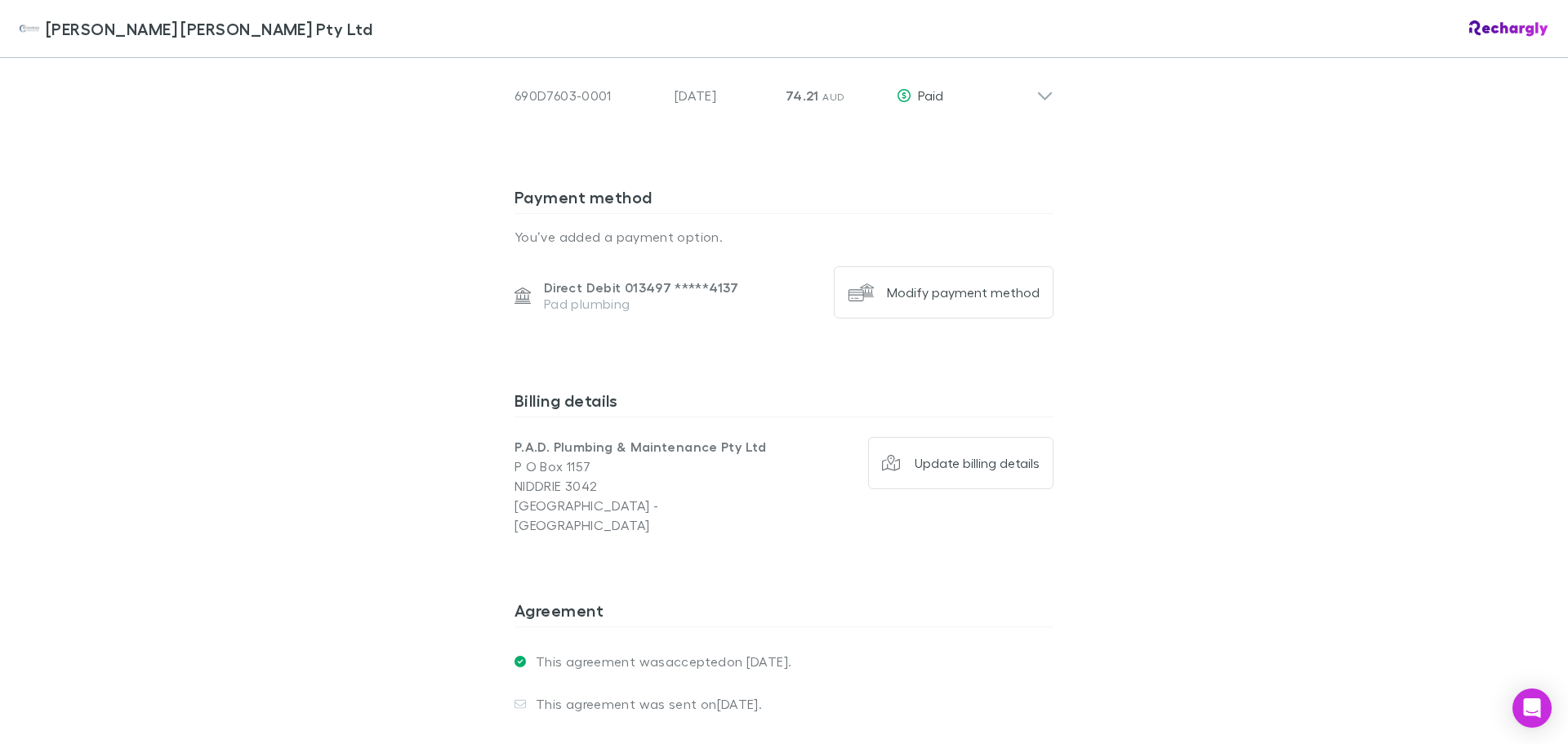
scroll to position [1224, 0]
click at [630, 289] on p "Direct Debit 013497 ***** 4137" at bounding box center [641, 286] width 195 height 16
drag, startPoint x: 620, startPoint y: 285, endPoint x: 629, endPoint y: 286, distance: 9.1
click at [629, 286] on p "Direct Debit 013497 ***** 4137" at bounding box center [641, 286] width 195 height 16
